Goal: Task Accomplishment & Management: Complete application form

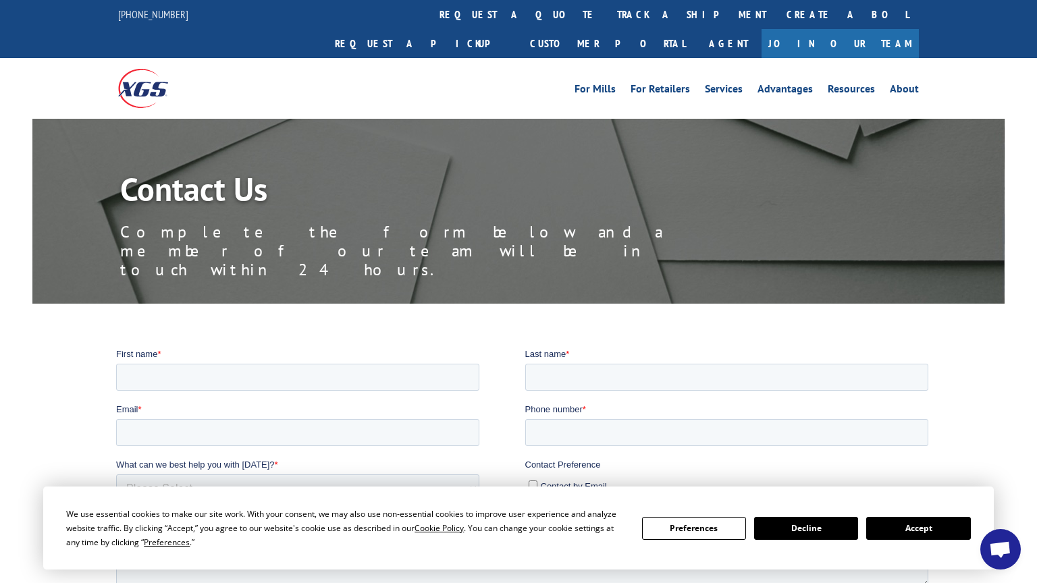
scroll to position [103, 0]
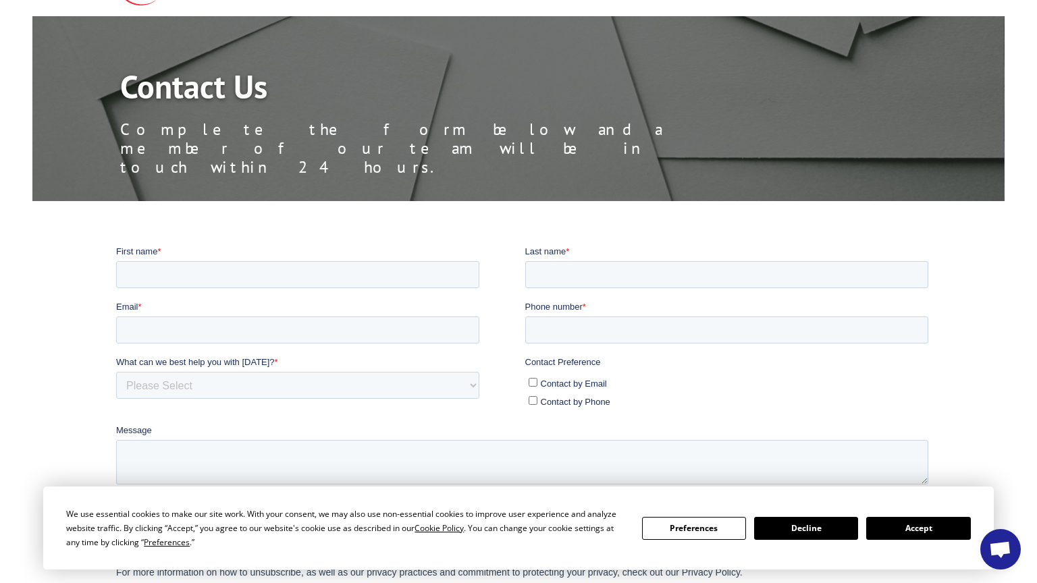
click at [918, 528] on button "Accept" at bounding box center [918, 528] width 104 height 23
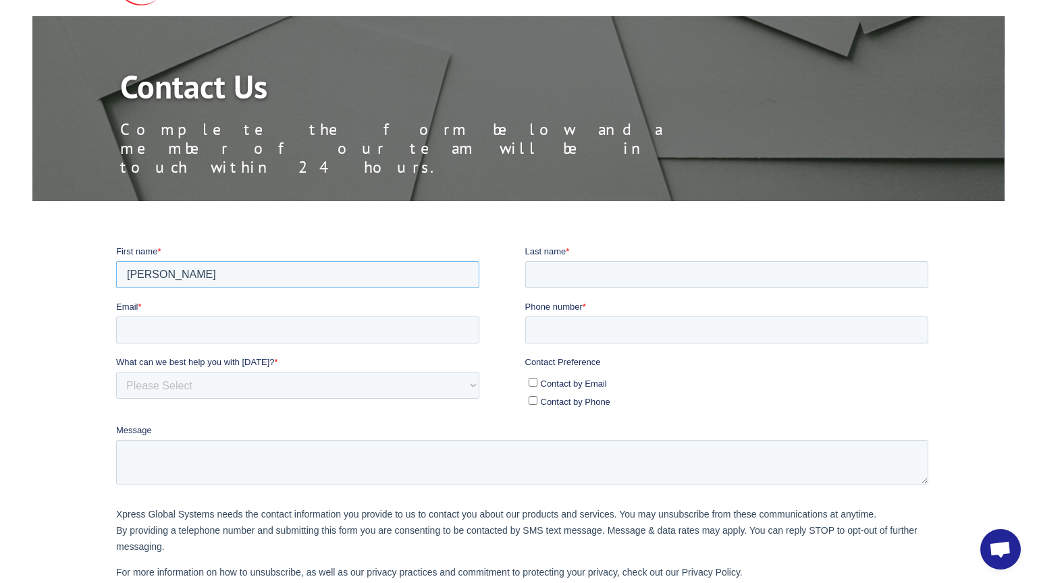
type input "[PERSON_NAME]"
type input "[EMAIL_ADDRESS][DOMAIN_NAME]"
type input "7734924059"
select select "Sales"
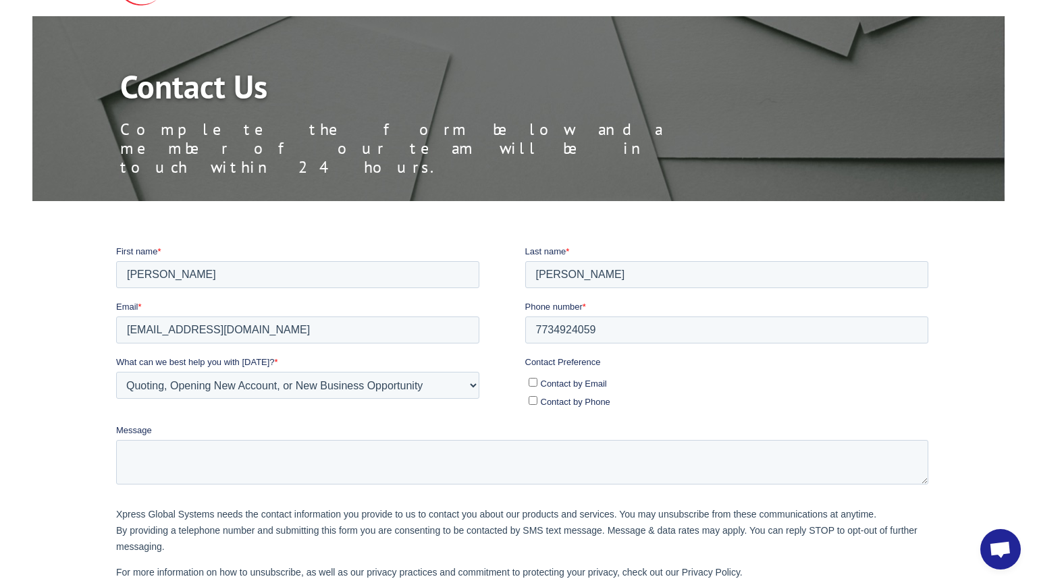
click at [531, 381] on input "Contact by Email" at bounding box center [532, 381] width 9 height 9
checkbox input "true"
click at [531, 399] on input "Contact by Phone" at bounding box center [532, 399] width 9 height 9
checkbox input "true"
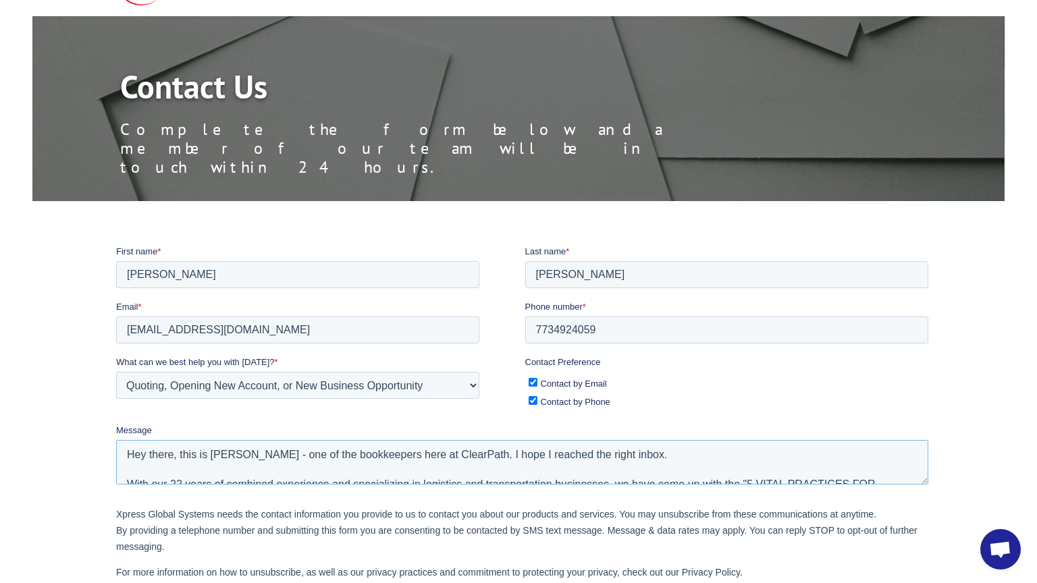
scroll to position [110, 0]
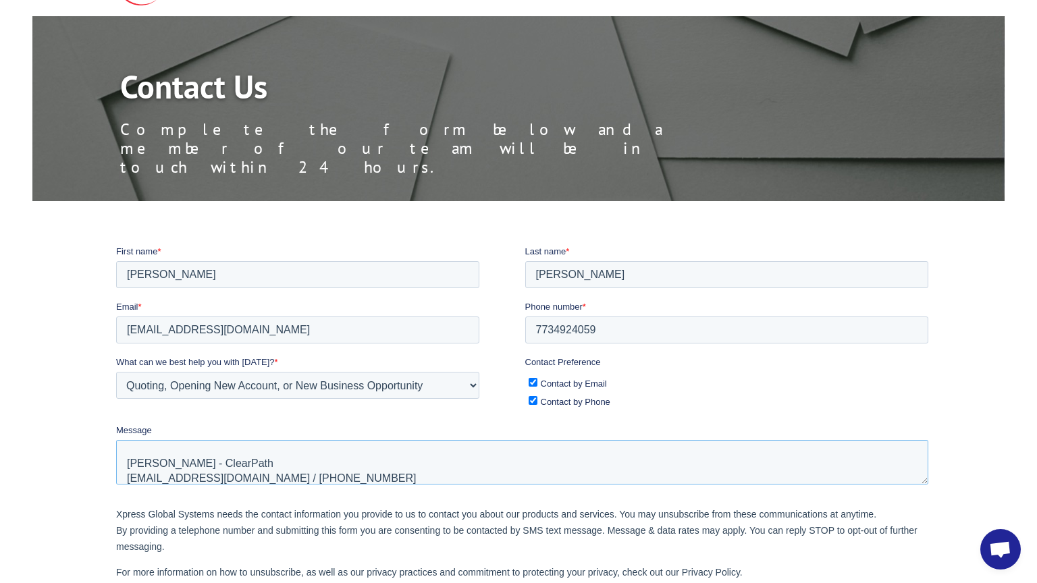
type textarea "Hey there, this is [PERSON_NAME] - one of the bookkeepers here at ClearPath. I …"
